Goal: Task Accomplishment & Management: Use online tool/utility

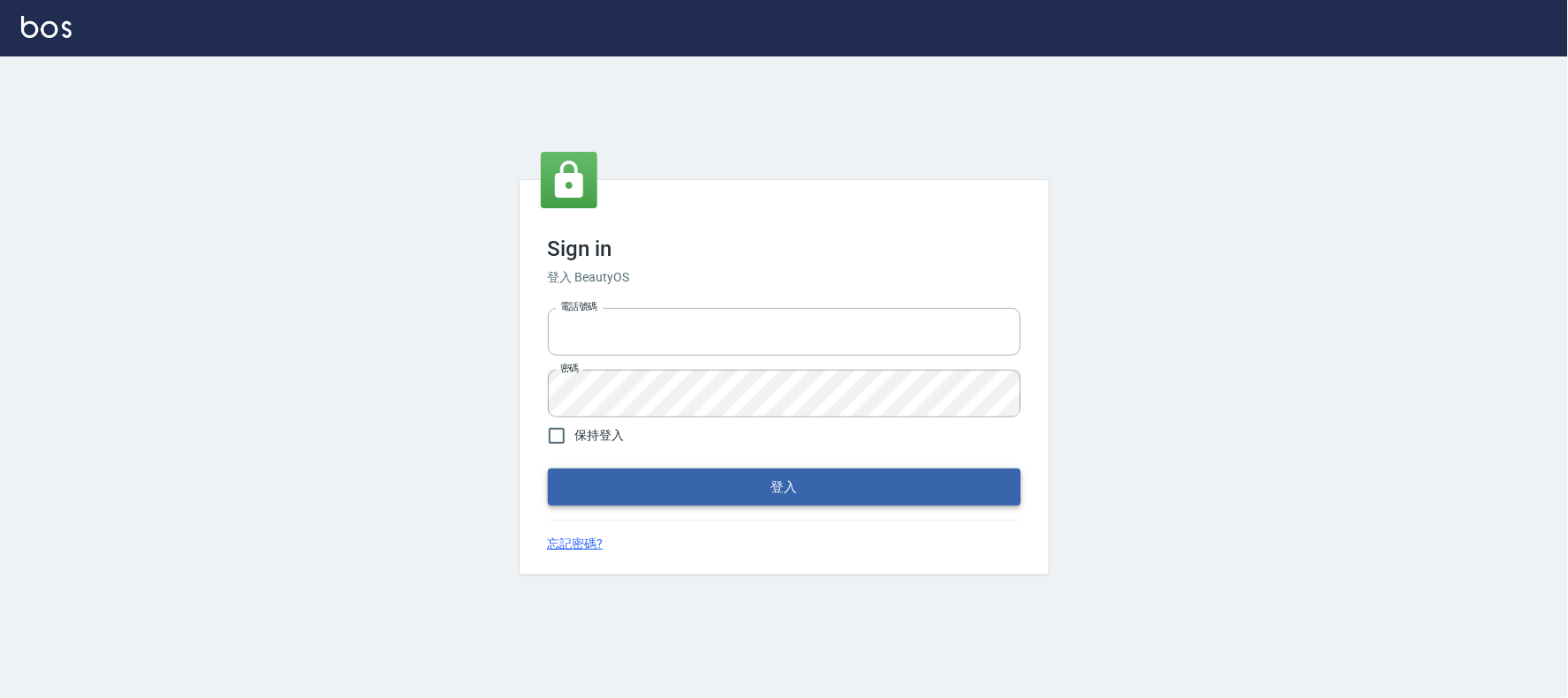
type input "032805930"
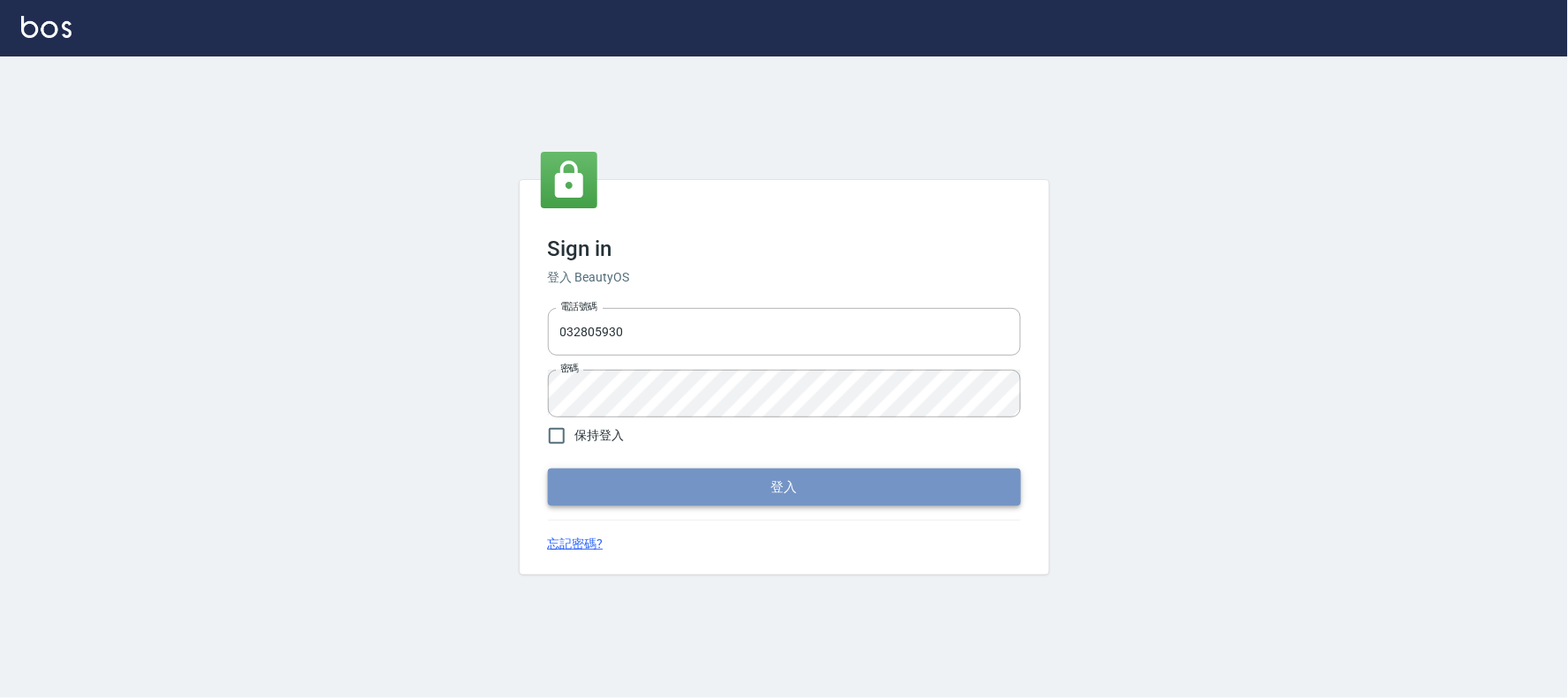
click at [694, 492] on button "登入" at bounding box center [784, 487] width 473 height 37
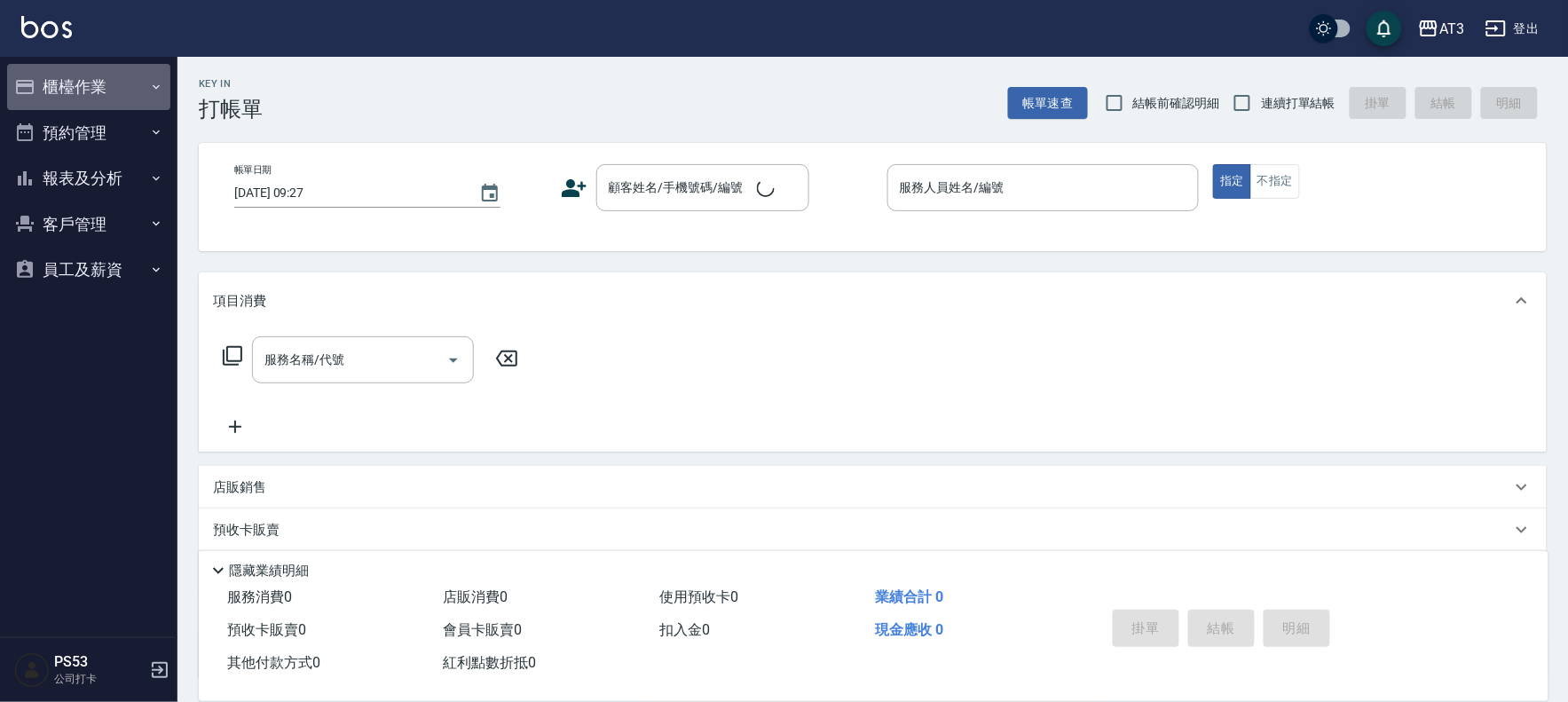
click at [71, 90] on button "櫃檯作業" at bounding box center [89, 86] width 163 height 46
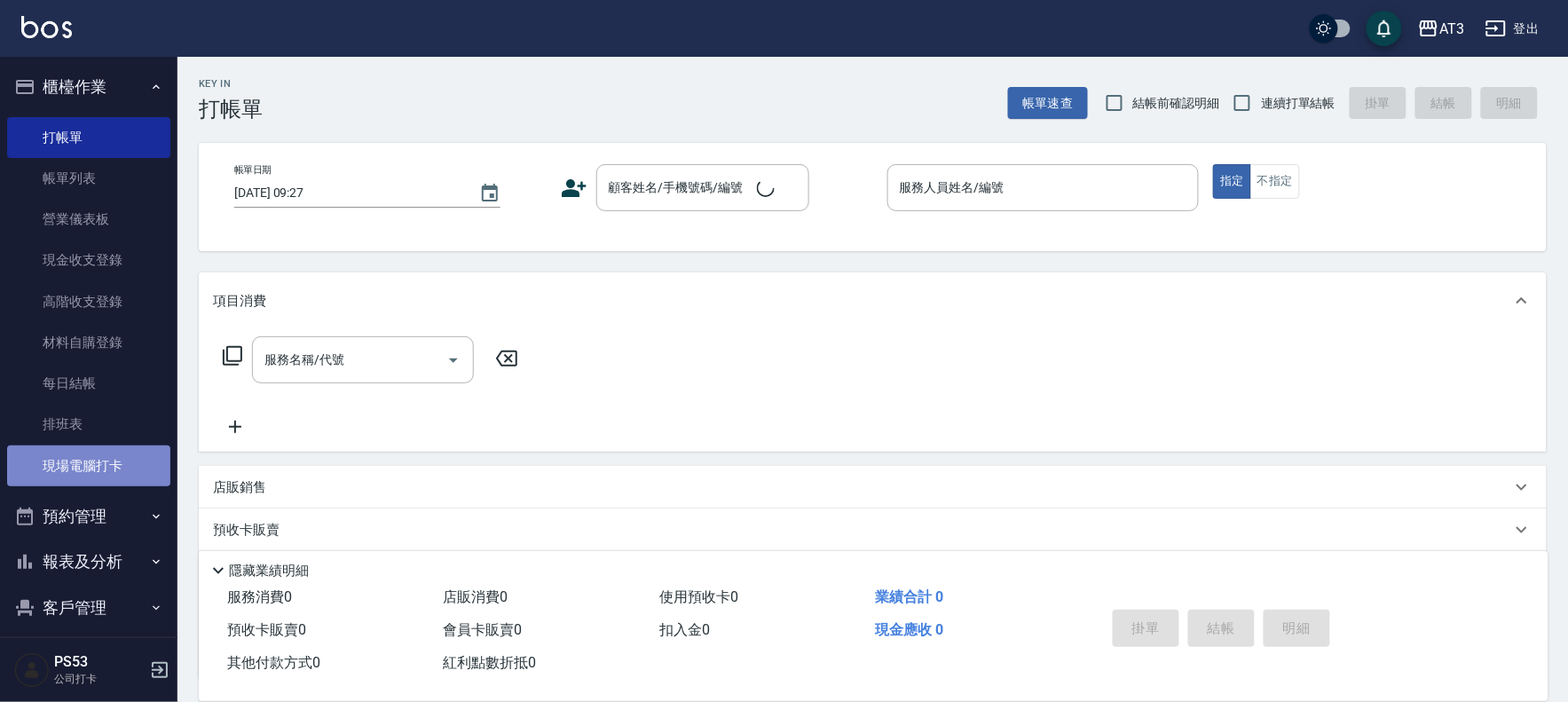
click at [109, 463] on link "現場電腦打卡" at bounding box center [89, 466] width 163 height 41
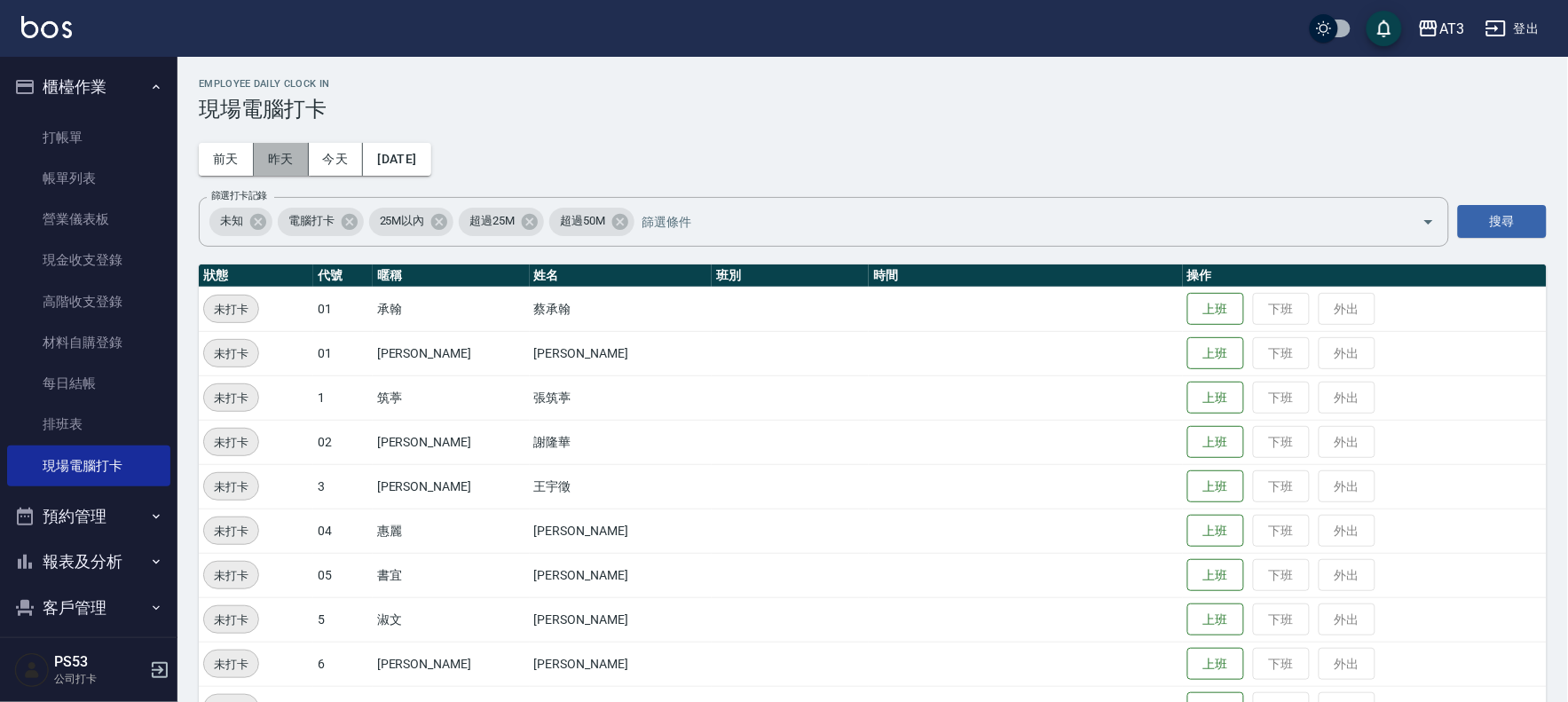
click at [272, 158] on button "昨天" at bounding box center [281, 158] width 55 height 33
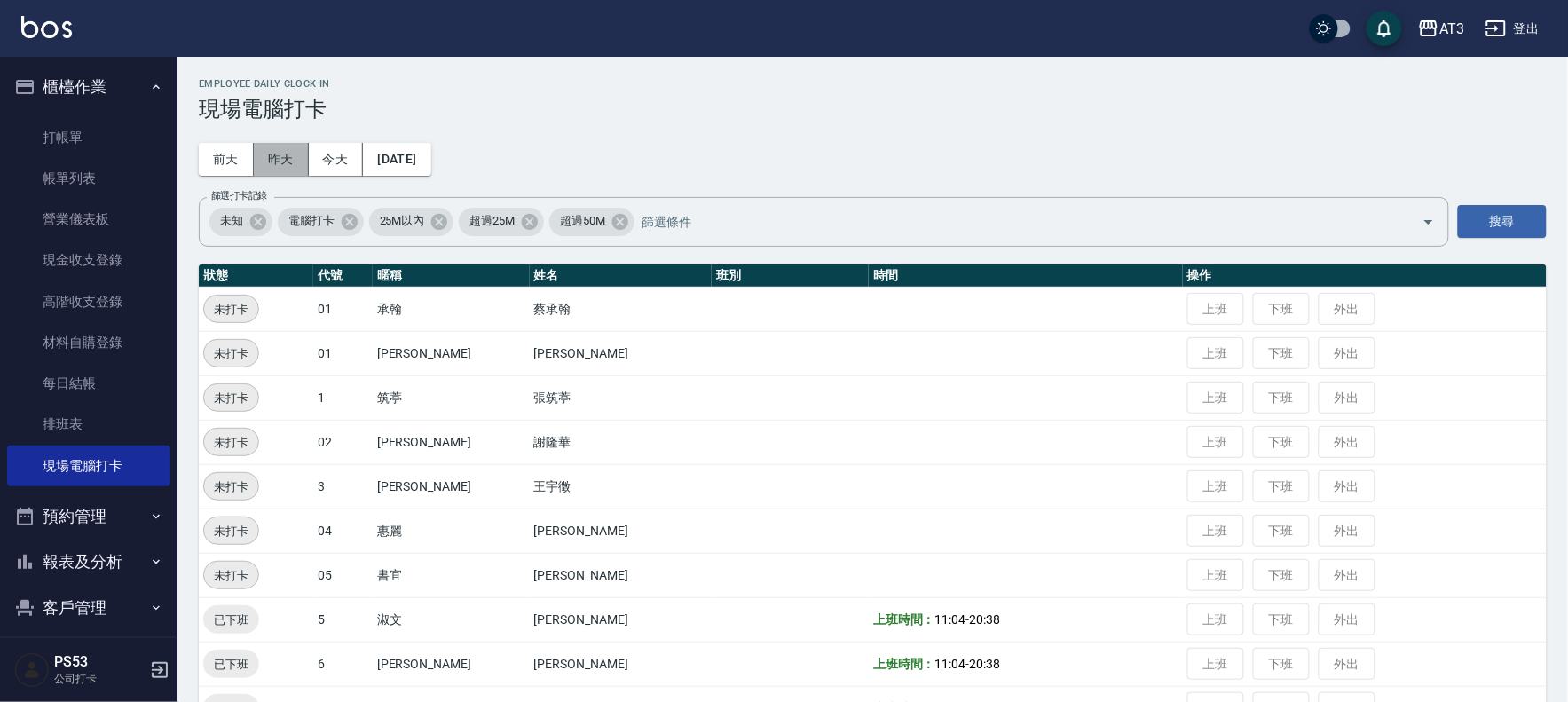
click at [273, 158] on button "昨天" at bounding box center [281, 158] width 55 height 33
click at [343, 159] on button "今天" at bounding box center [336, 158] width 55 height 33
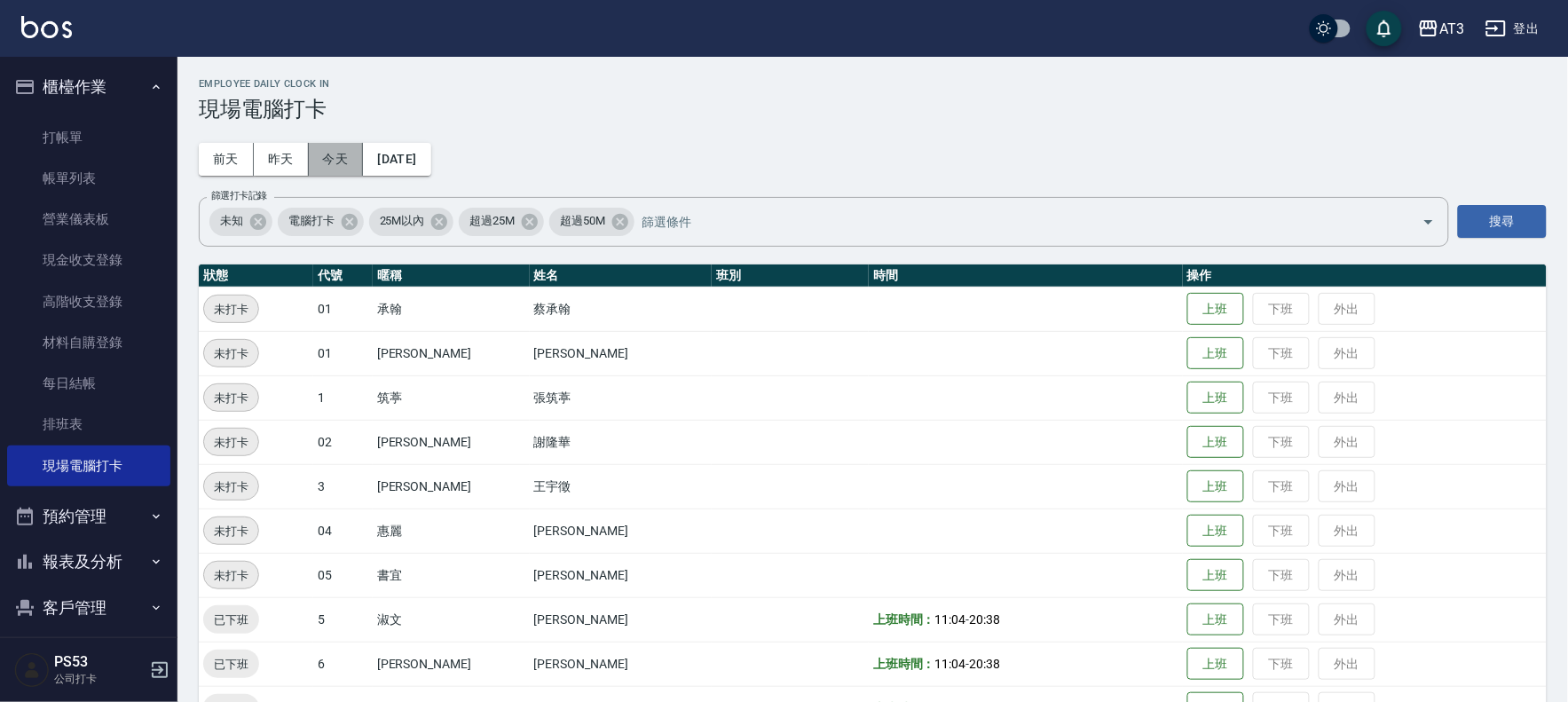
click at [341, 166] on button "今天" at bounding box center [336, 158] width 55 height 33
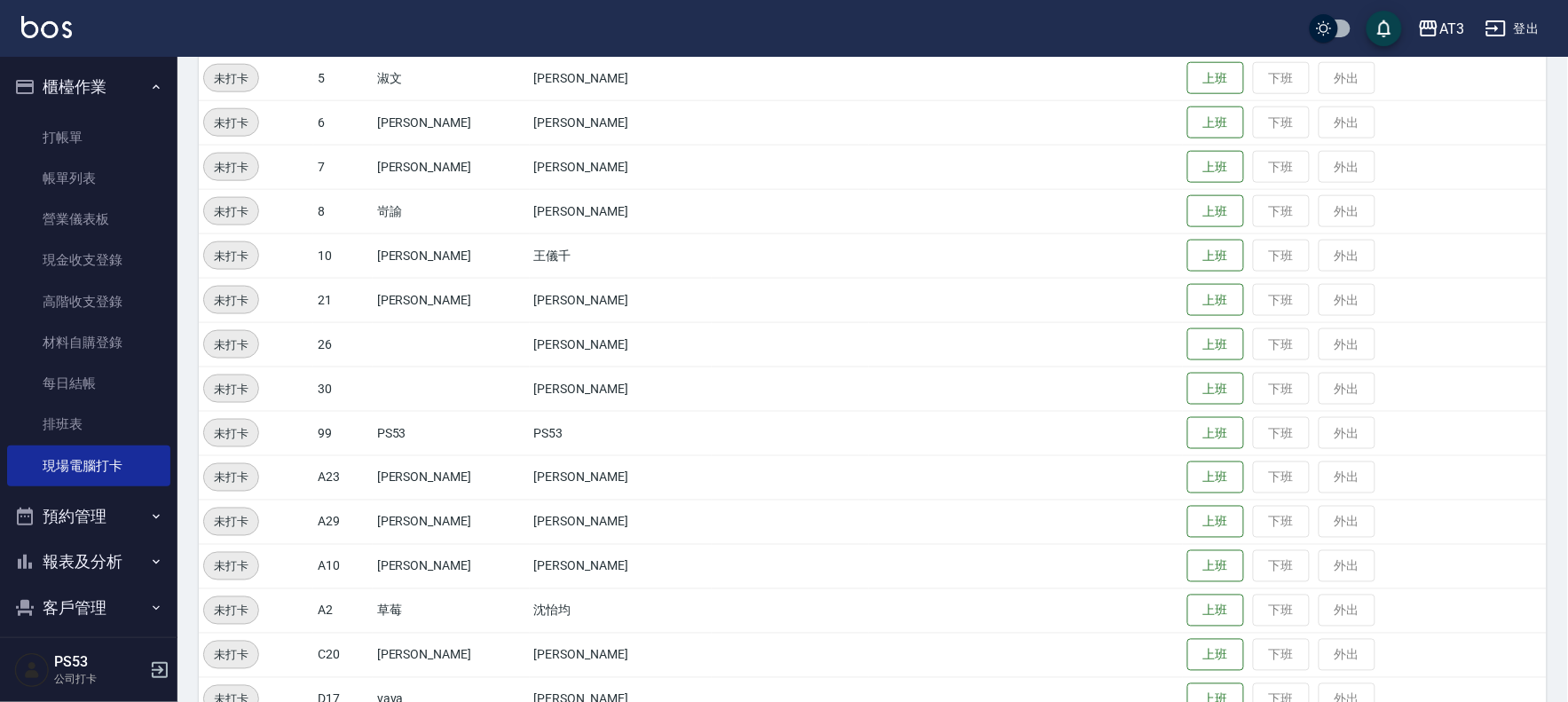
scroll to position [582, 0]
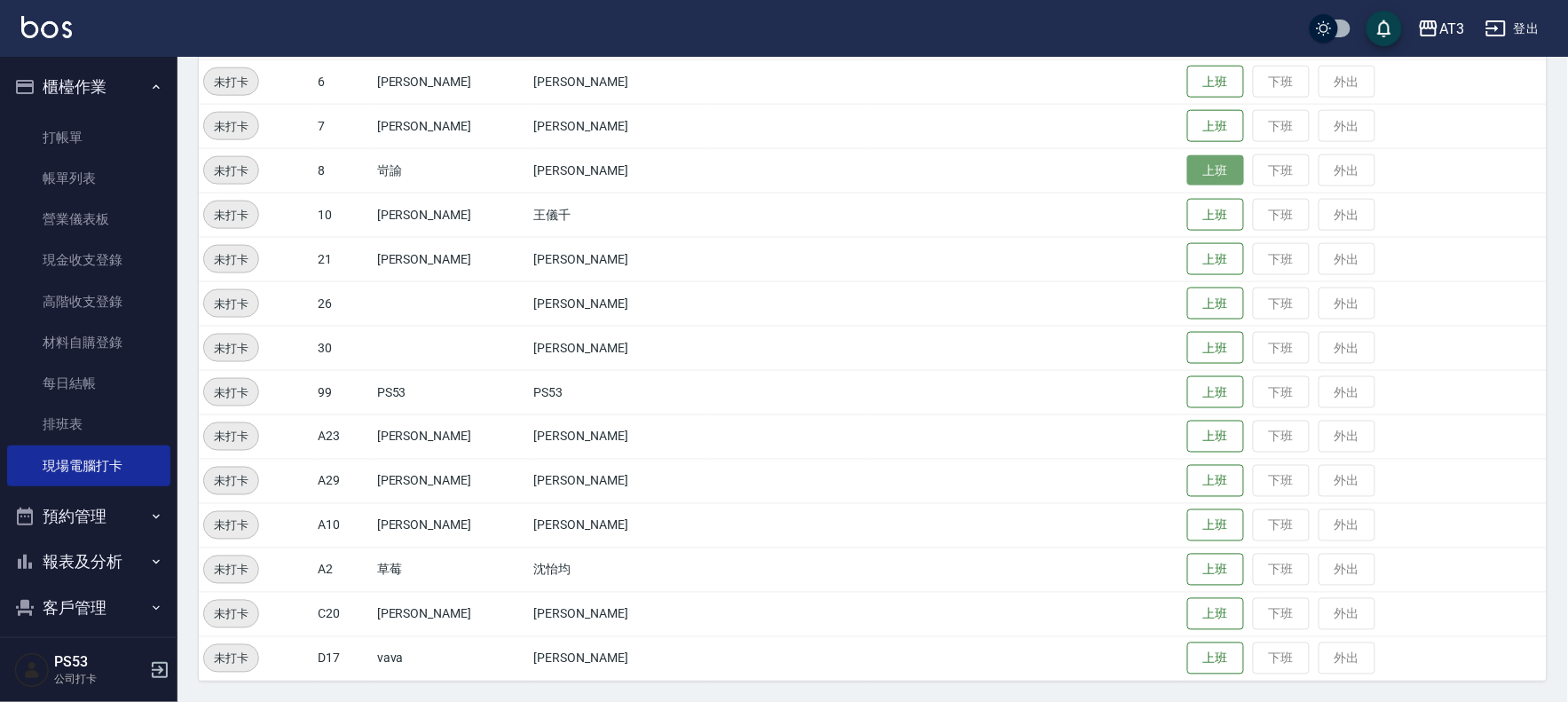
click at [1187, 165] on button "上班" at bounding box center [1215, 171] width 57 height 31
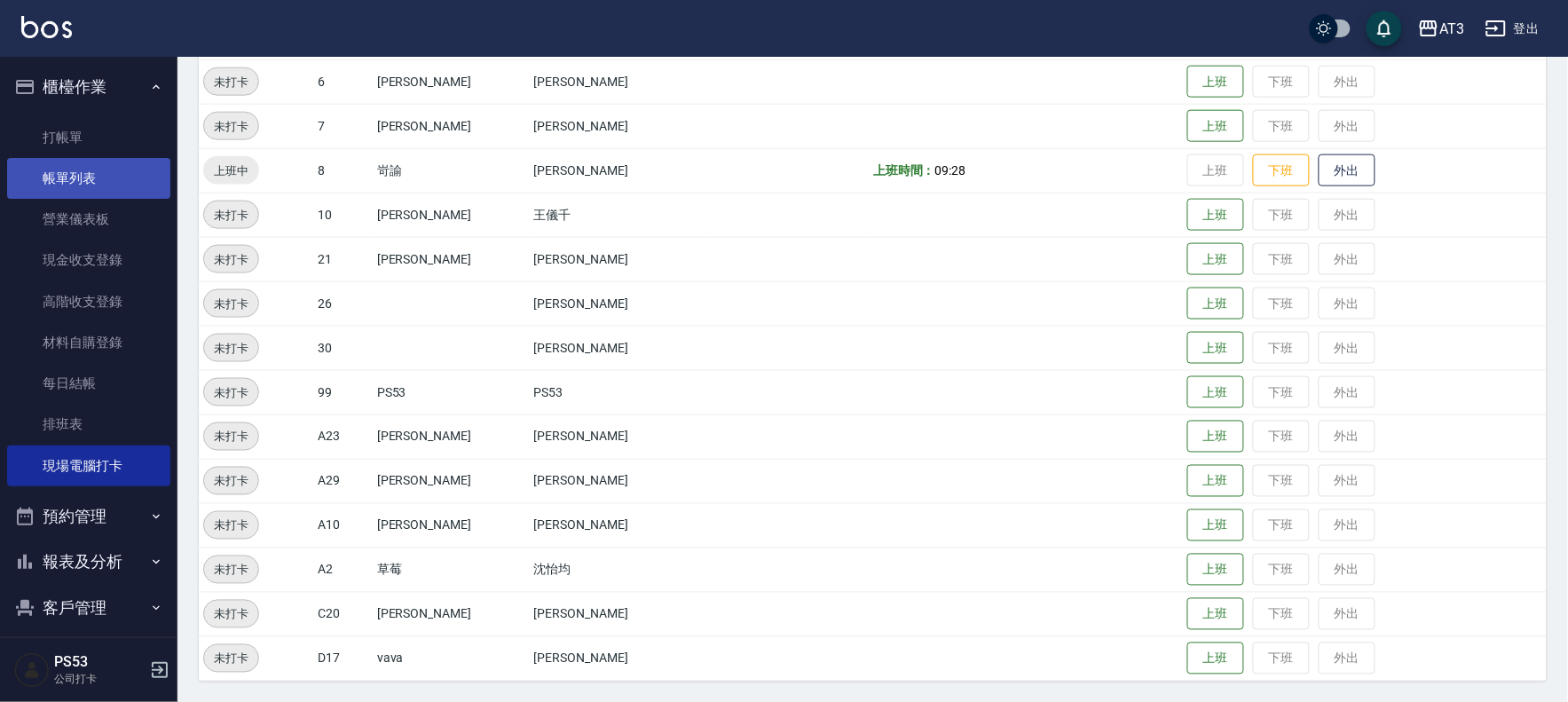
click at [84, 183] on link "帳單列表" at bounding box center [89, 179] width 163 height 41
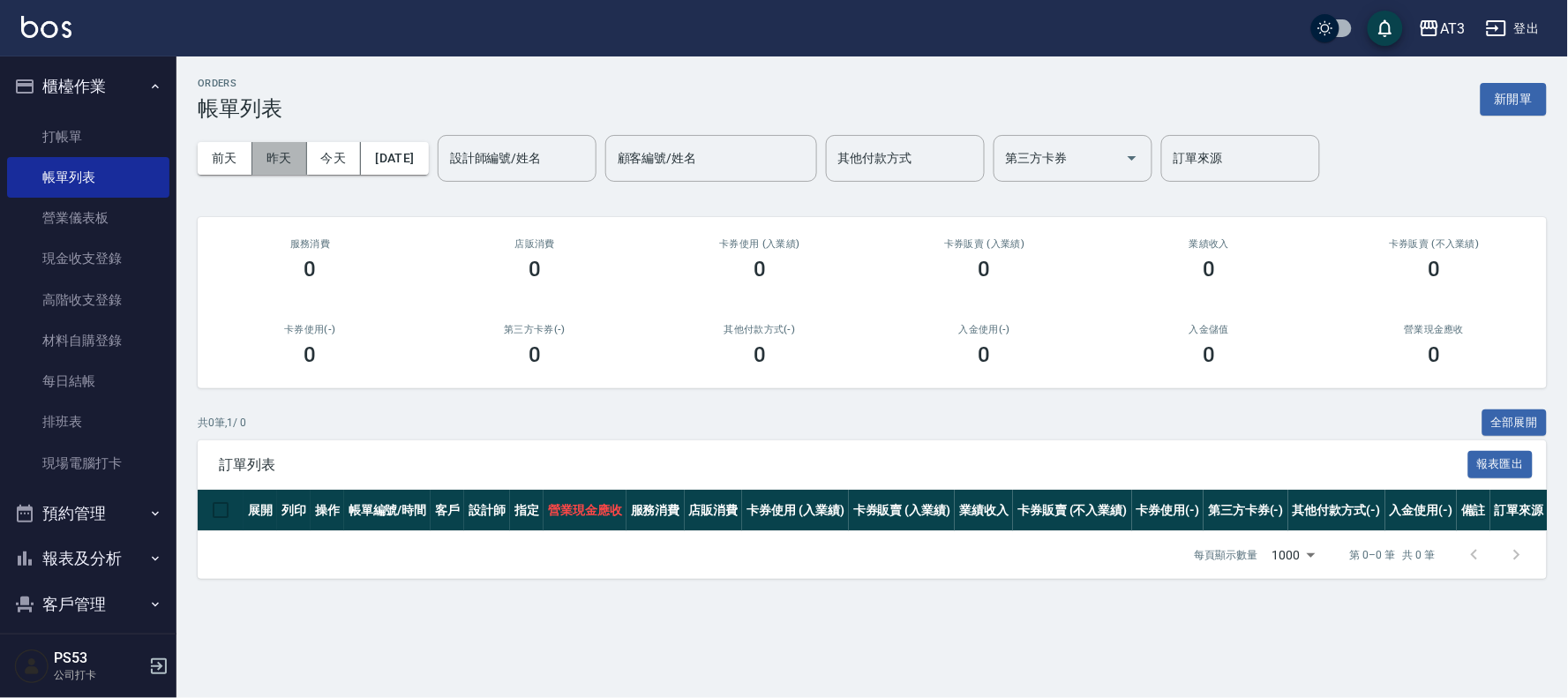
click at [279, 155] on button "昨天" at bounding box center [280, 157] width 55 height 33
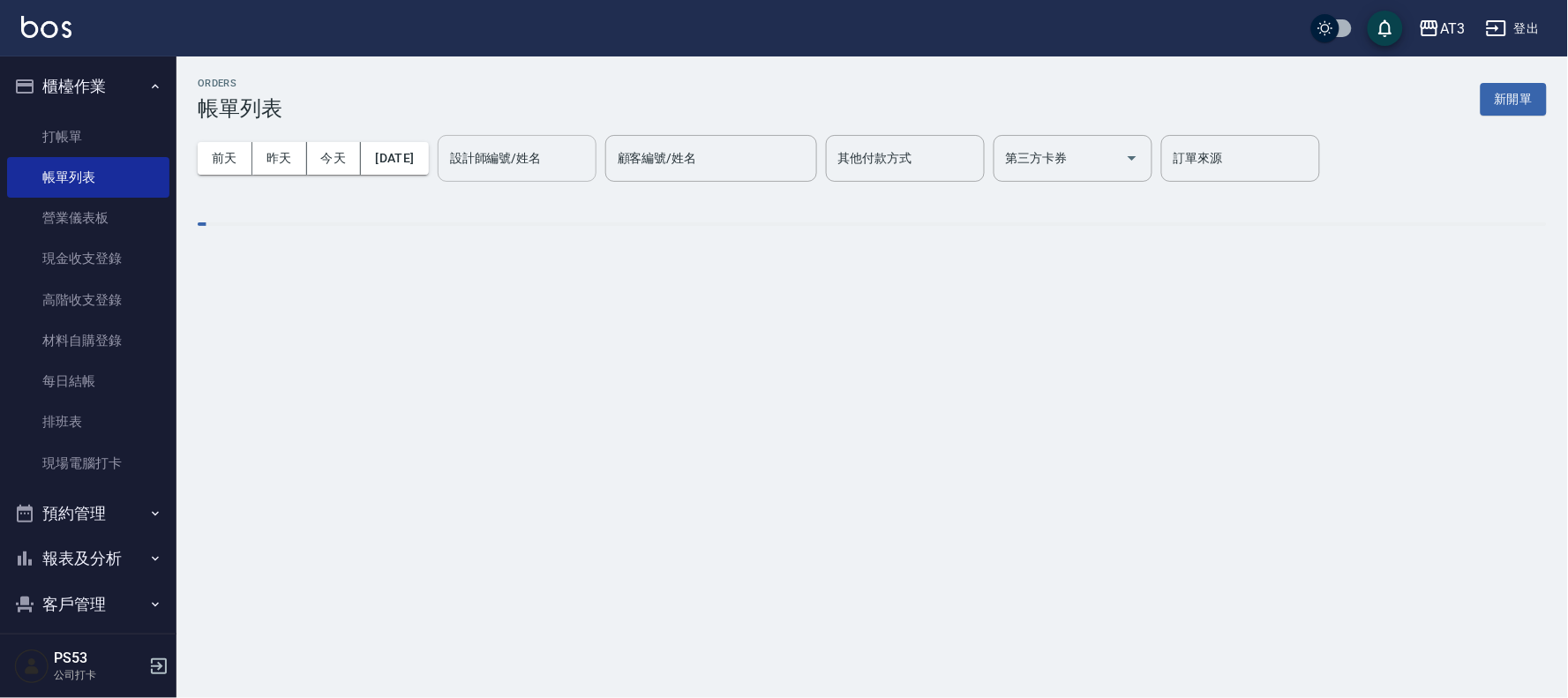
click at [485, 147] on div "設計師編號/姓名 設計師編號/姓名" at bounding box center [517, 158] width 158 height 47
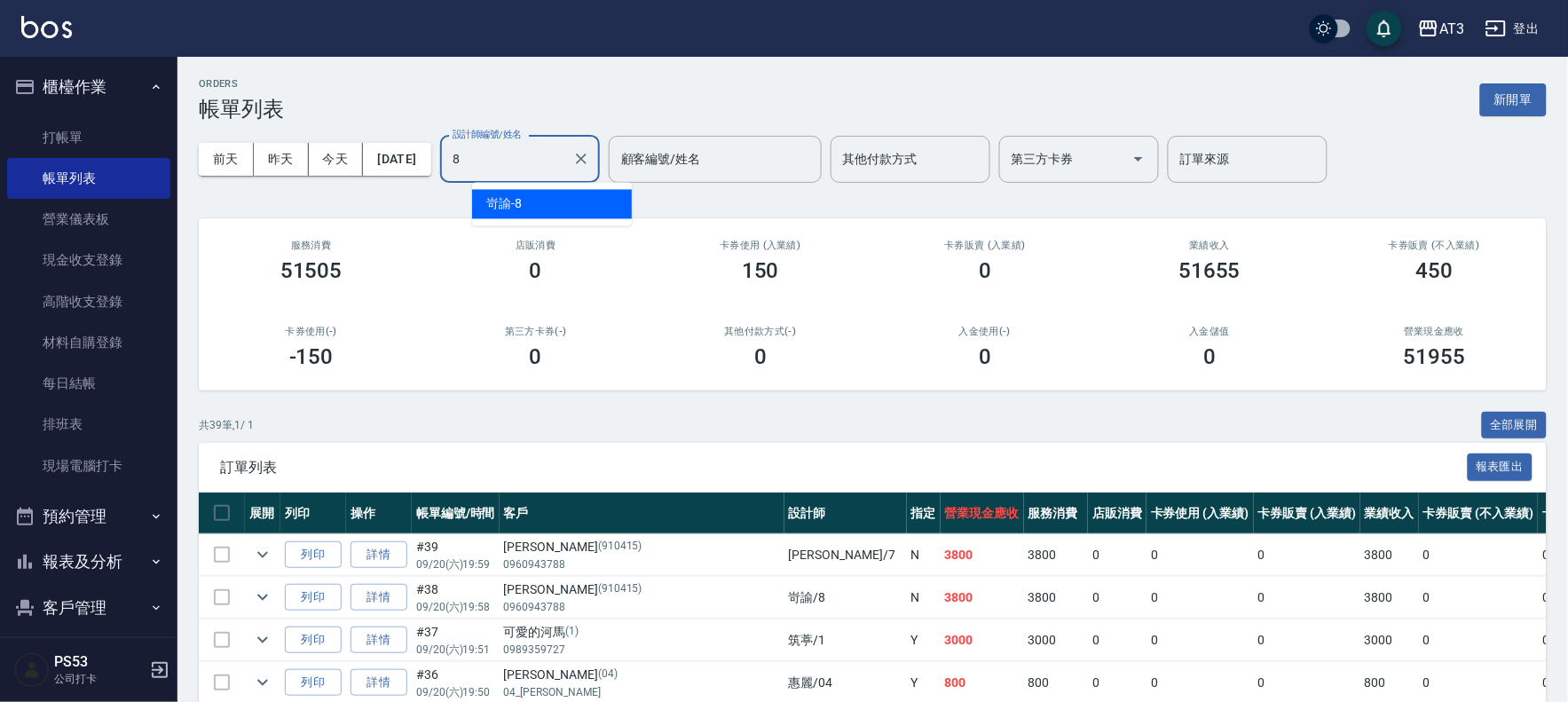
type input "岢諭-8"
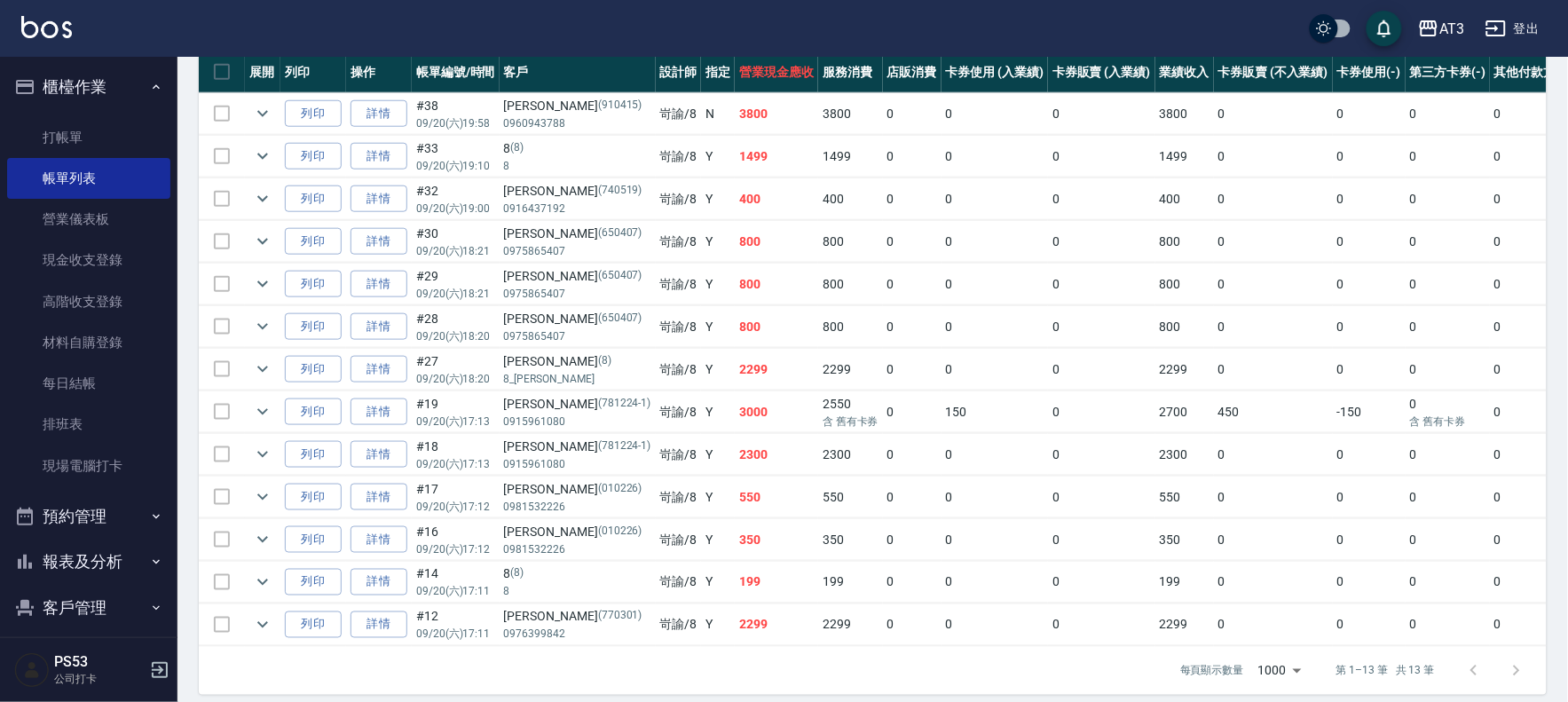
scroll to position [474, 0]
